Goal: Task Accomplishment & Management: Use online tool/utility

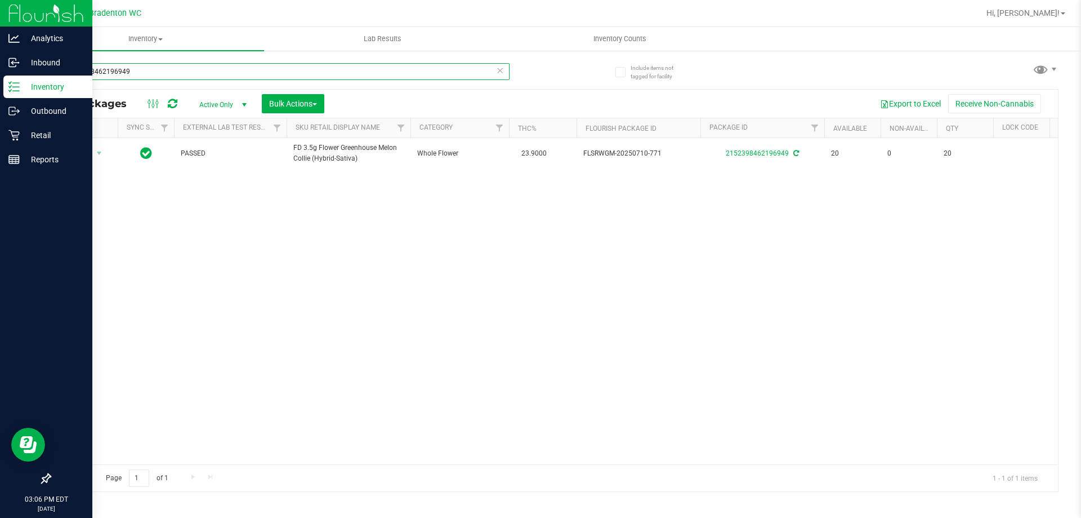
drag, startPoint x: 143, startPoint y: 73, endPoint x: 0, endPoint y: 25, distance: 150.8
click at [0, 25] on div "Analytics Inbound Inventory Outbound Retail Reports 03:06 PM EDT [DATE] 08/20 B…" at bounding box center [540, 259] width 1081 height 518
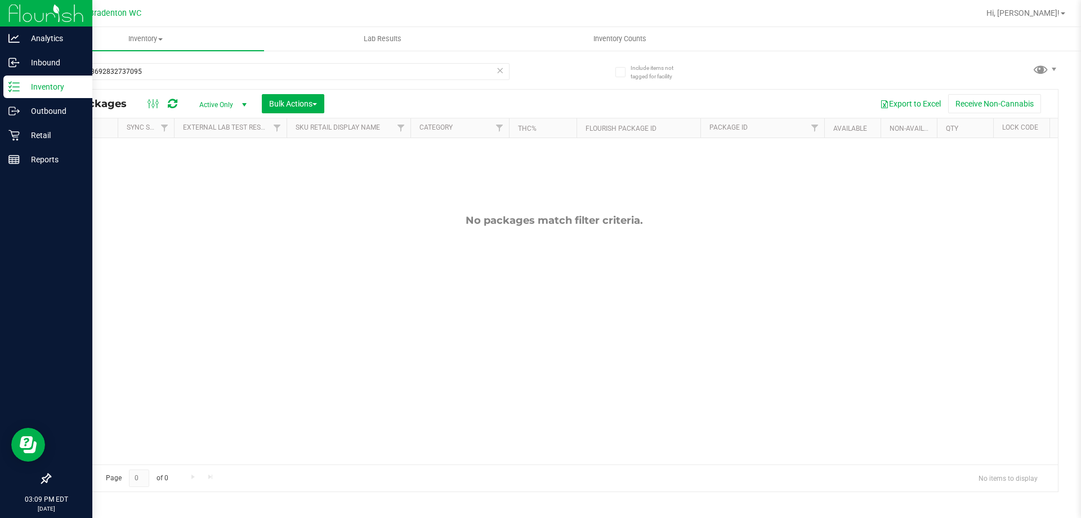
click at [44, 84] on p "Inventory" at bounding box center [54, 87] width 68 height 14
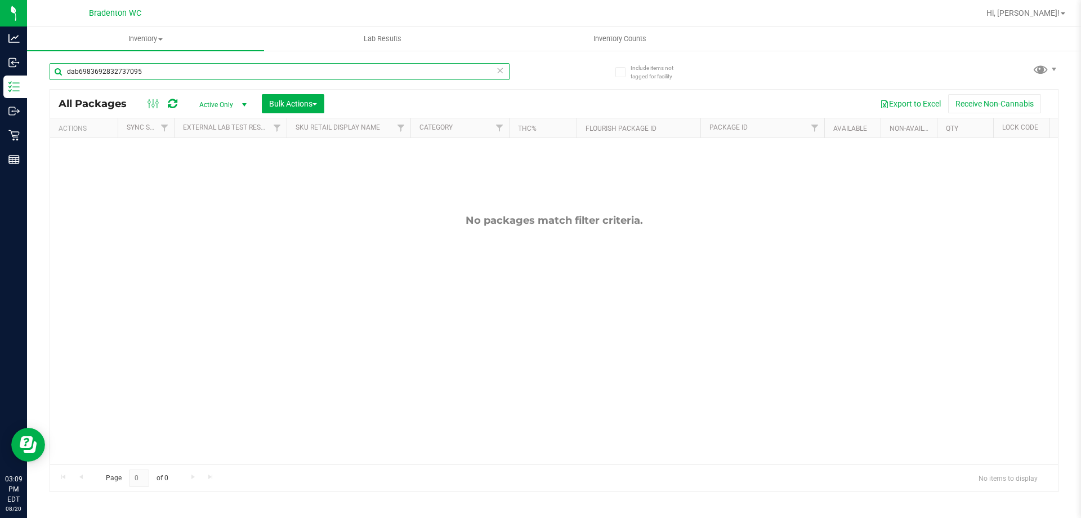
click at [162, 72] on input "dab6983692832737095" at bounding box center [280, 71] width 460 height 17
type input "d"
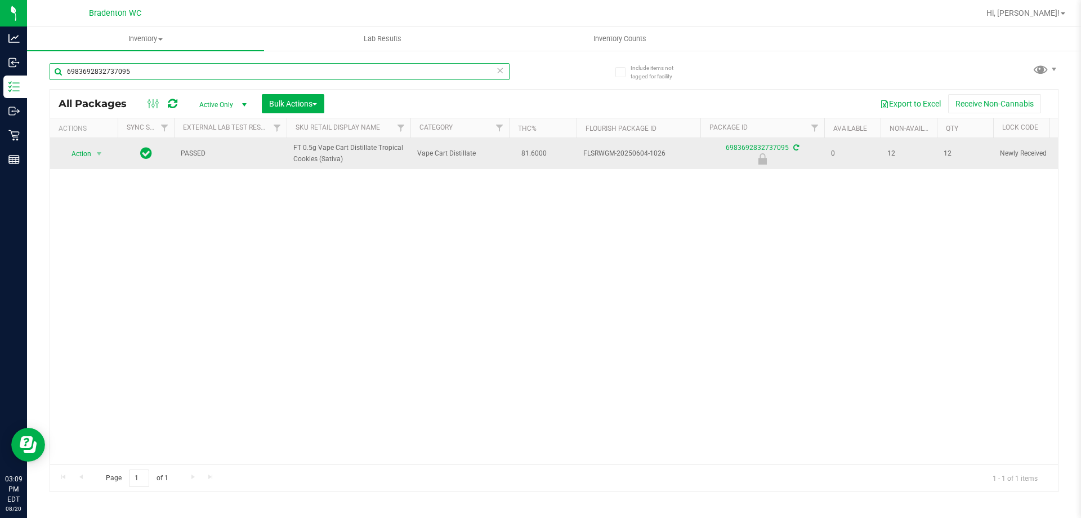
type input "6983692832737095"
click at [83, 153] on span "Action" at bounding box center [76, 154] width 30 height 16
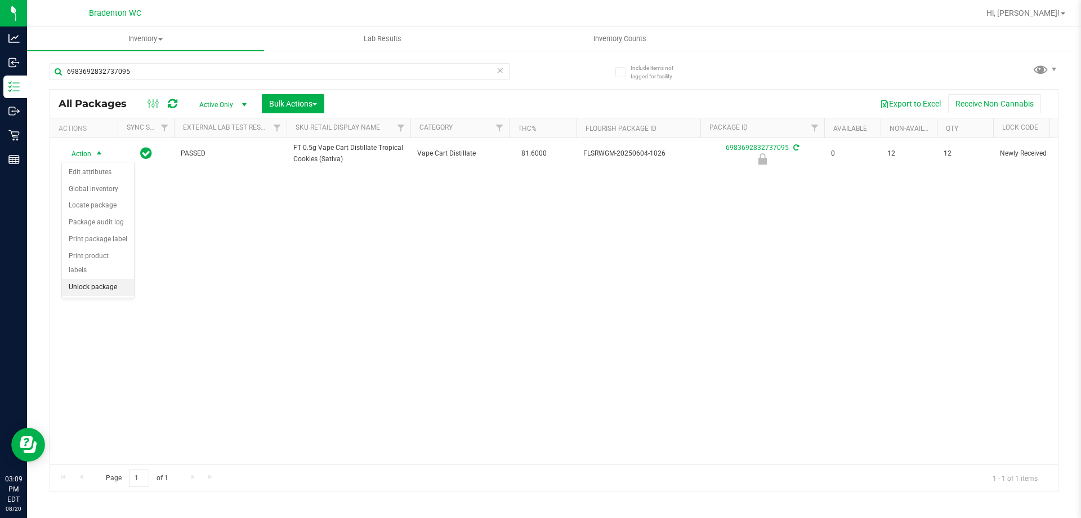
click at [78, 279] on li "Unlock package" at bounding box center [98, 287] width 72 height 17
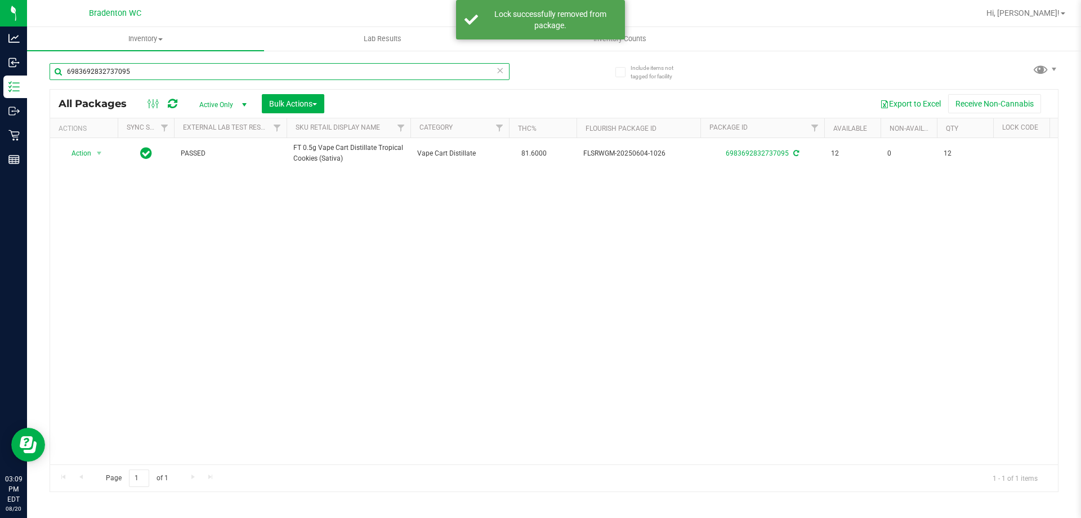
click at [155, 69] on input "6983692832737095" at bounding box center [280, 71] width 460 height 17
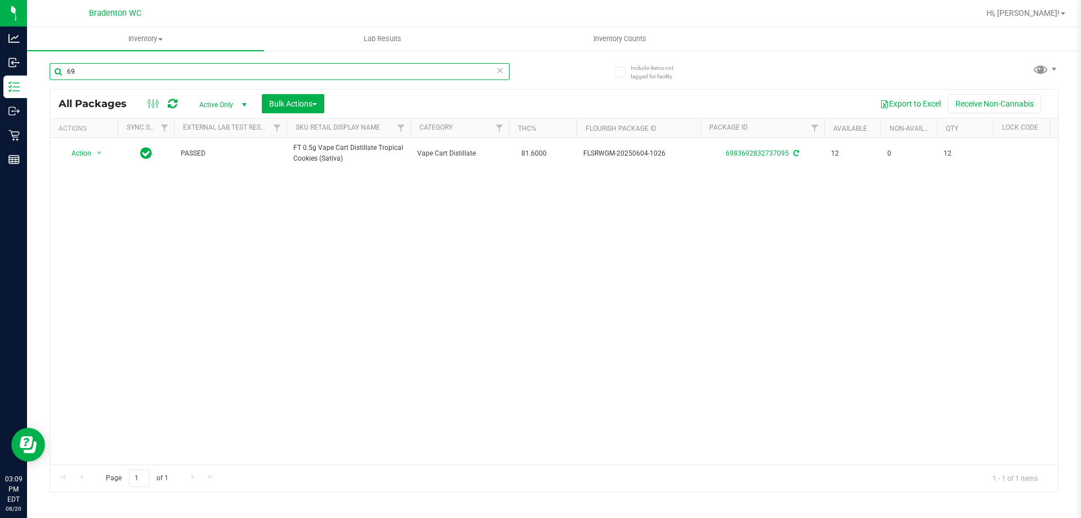
type input "6"
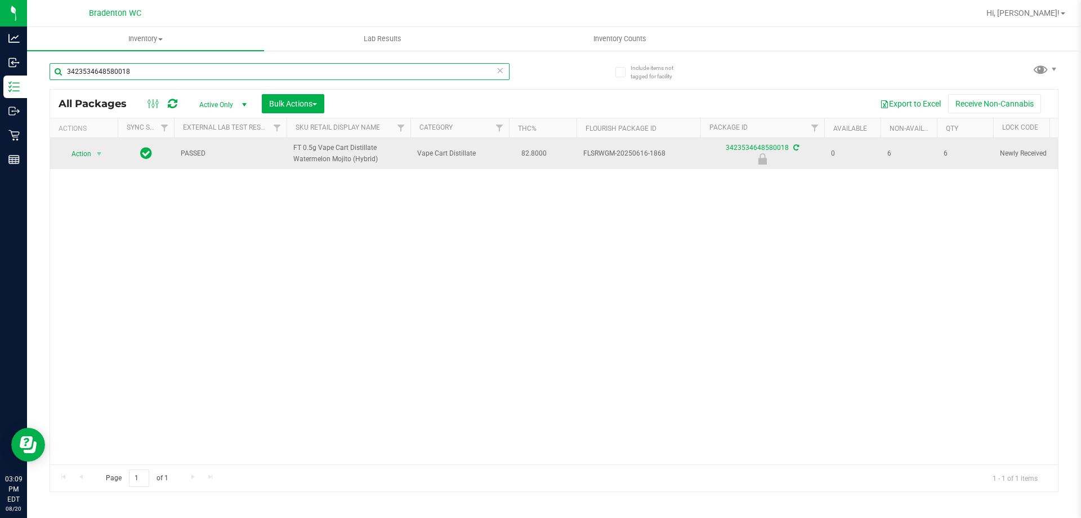
type input "3423534648580018"
click at [81, 154] on span "Action" at bounding box center [76, 154] width 30 height 16
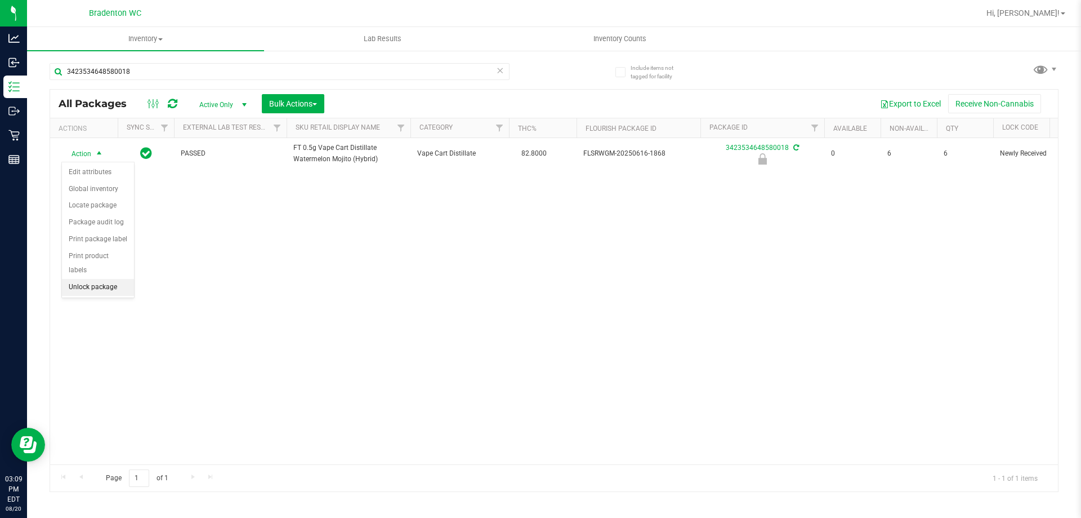
click at [94, 279] on li "Unlock package" at bounding box center [98, 287] width 72 height 17
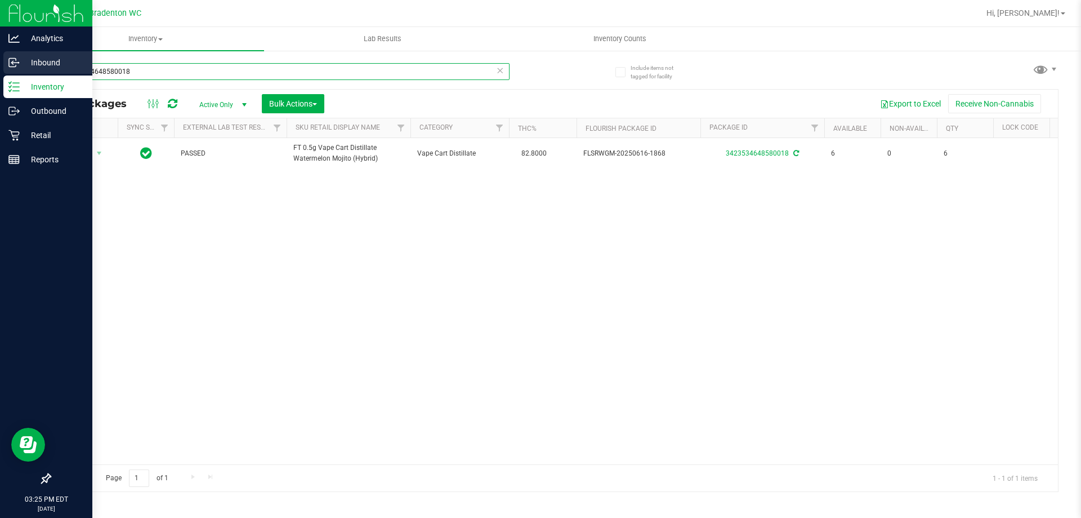
drag, startPoint x: 155, startPoint y: 73, endPoint x: 0, endPoint y: 72, distance: 155.4
click at [0, 68] on div "Analytics Inbound Inventory Outbound Retail Reports 03:25 PM EDT [DATE] 08/20 B…" at bounding box center [540, 259] width 1081 height 518
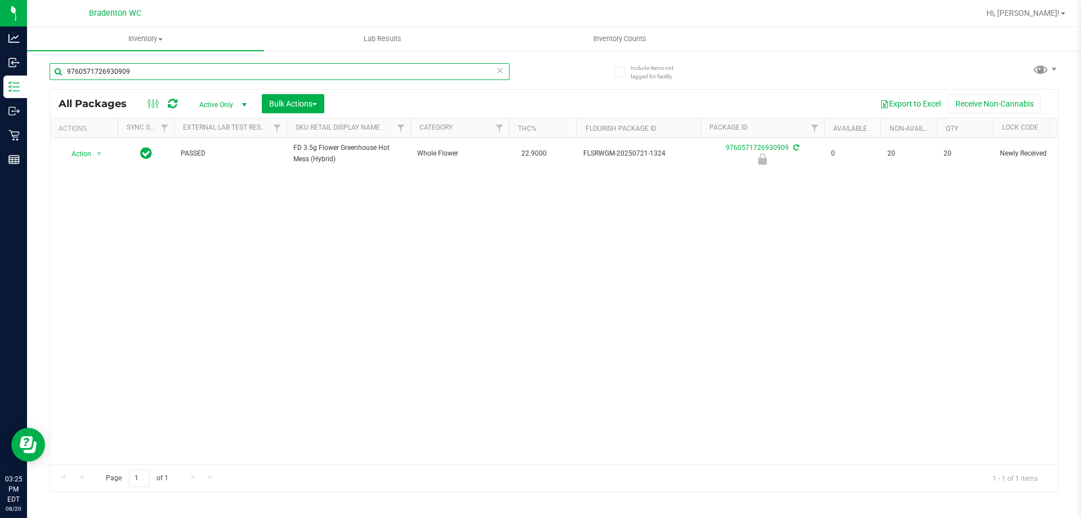
type input "9760571726930909"
click at [162, 271] on div "Action Action Edit attributes Global inventory Locate package Package audit log…" at bounding box center [554, 301] width 1008 height 326
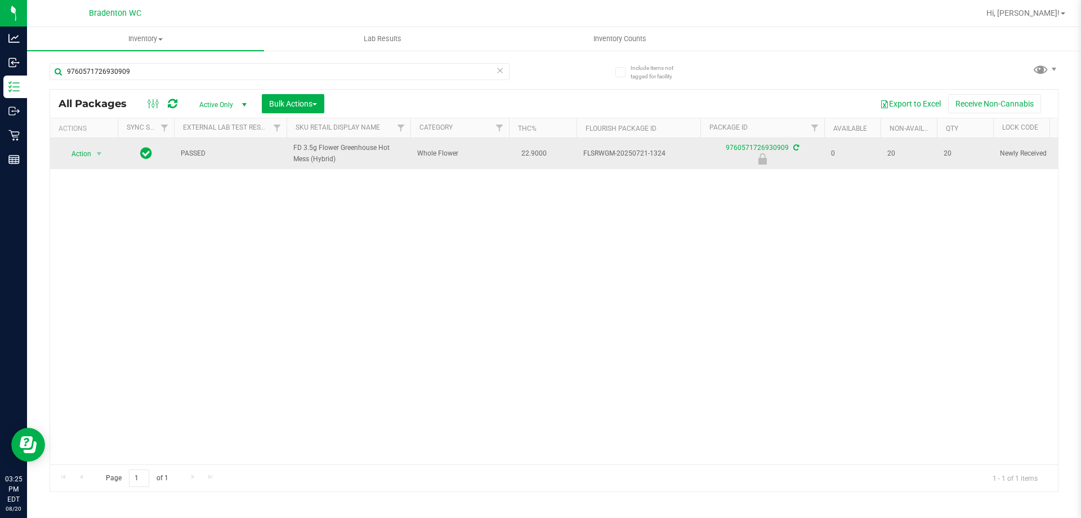
click at [73, 155] on span "Action" at bounding box center [76, 154] width 30 height 16
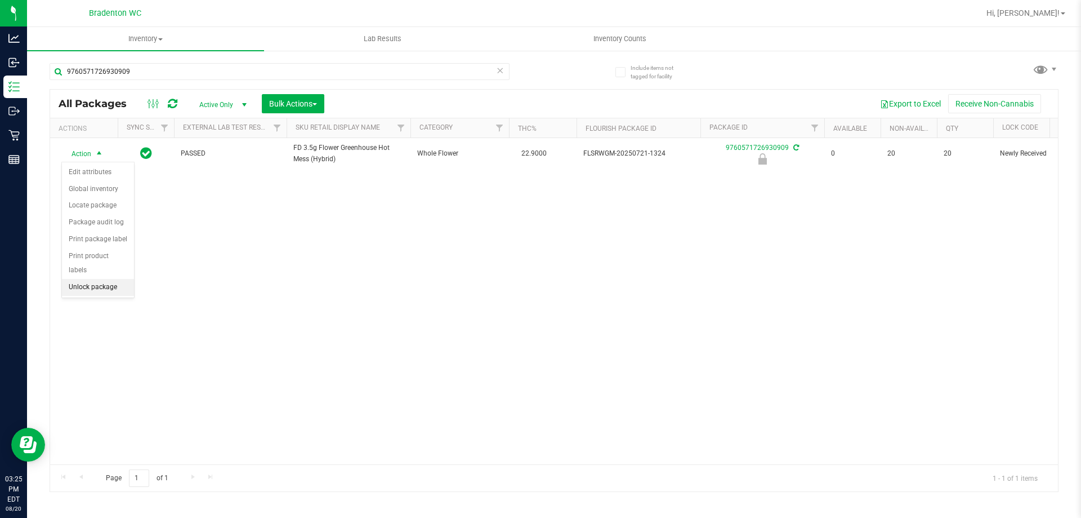
click at [81, 279] on li "Unlock package" at bounding box center [98, 287] width 72 height 17
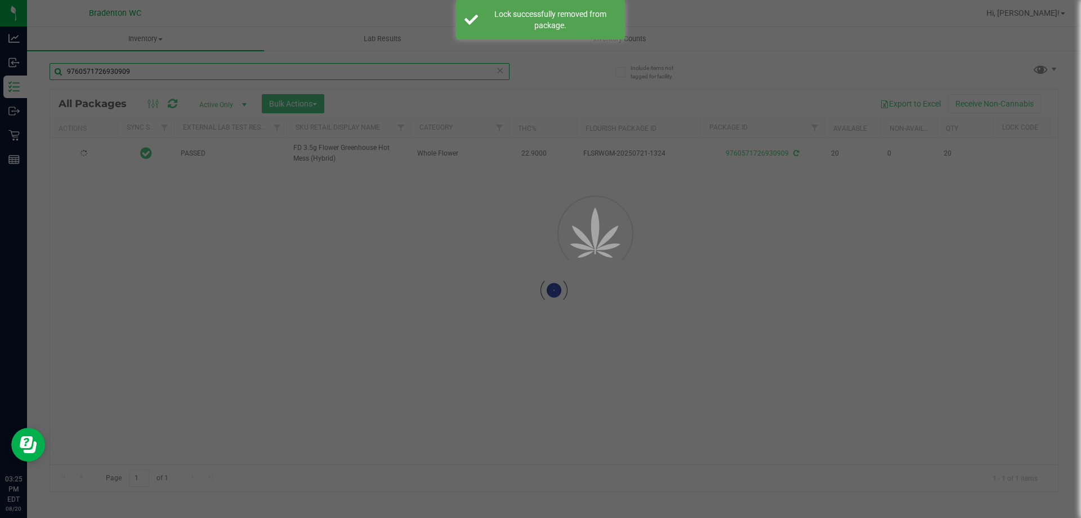
click at [143, 64] on input "9760571726930909" at bounding box center [280, 71] width 460 height 17
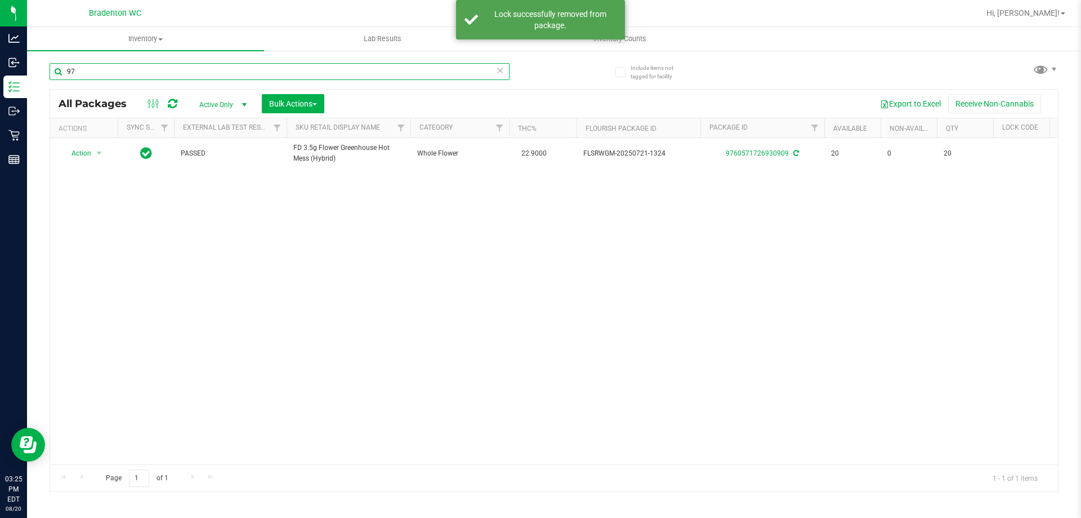
type input "9"
type input "sum"
